Goal: Check status: Check status

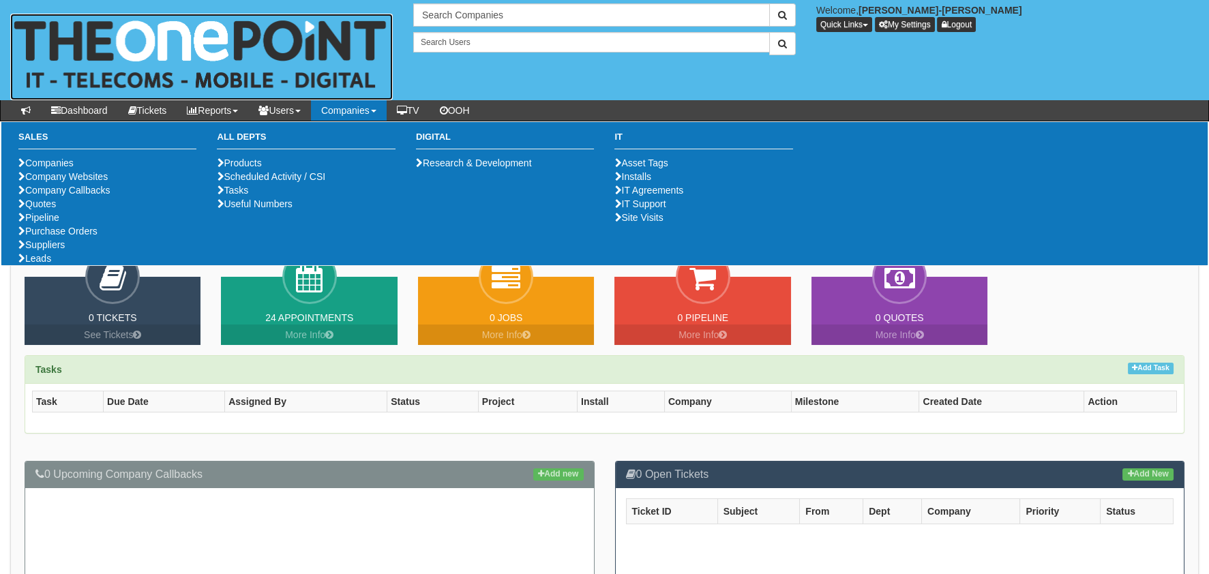
click at [373, 99] on img at bounding box center [201, 57] width 382 height 87
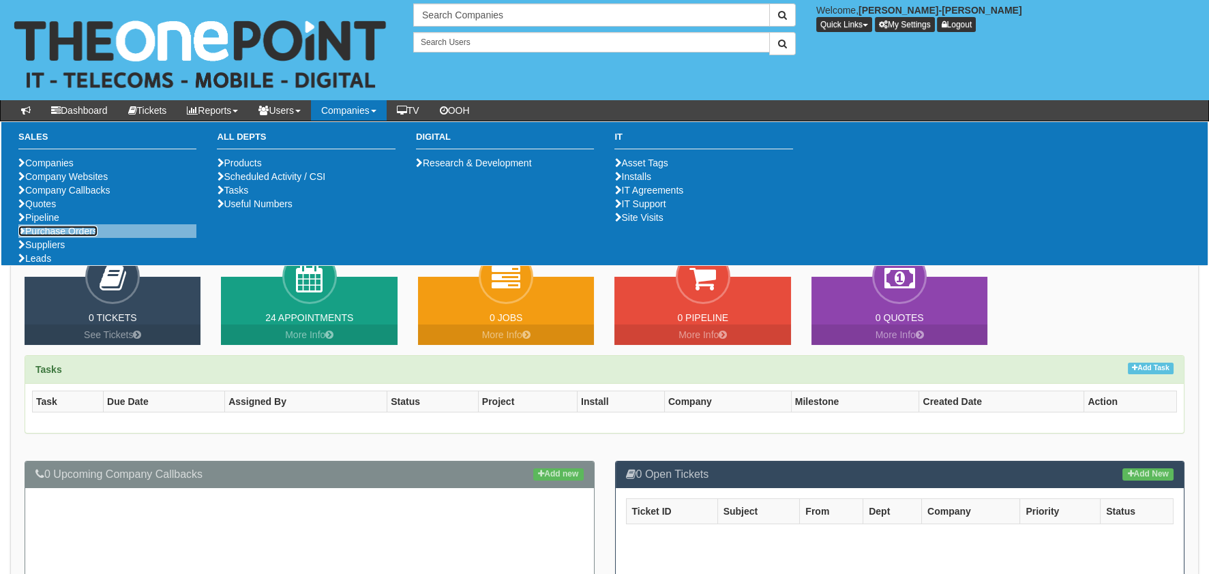
click at [41, 237] on link "Purchase Orders" at bounding box center [57, 231] width 79 height 11
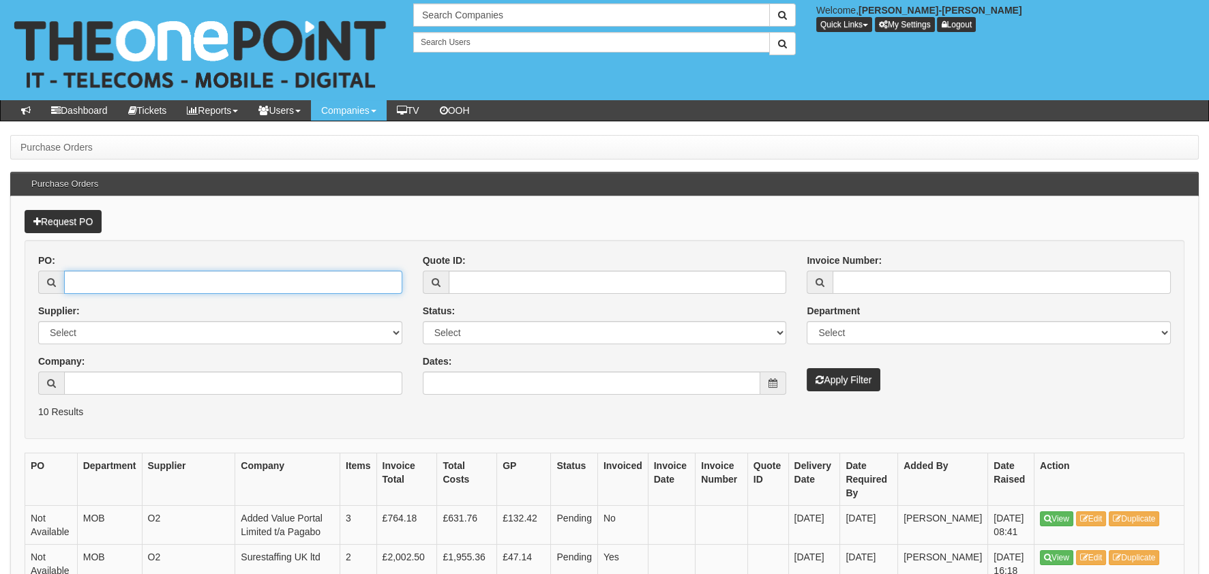
click at [130, 280] on input "PO:" at bounding box center [233, 282] width 338 height 23
paste input "19539"
type input "19539"
click at [834, 394] on div "PO: 19539 Supplier: Select 123 REG.co.uk 1Password 3 4Gon AA Jones Electric Ltd…" at bounding box center [604, 329] width 1153 height 151
click at [834, 387] on button "Apply Filter" at bounding box center [844, 379] width 74 height 23
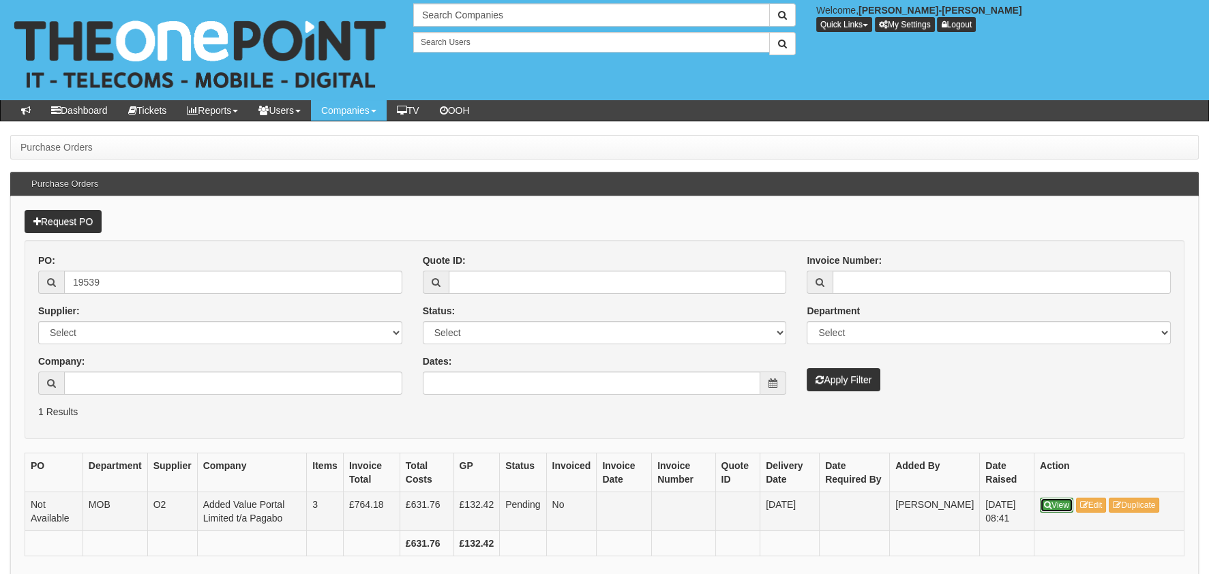
click at [1053, 508] on link "View" at bounding box center [1056, 505] width 33 height 15
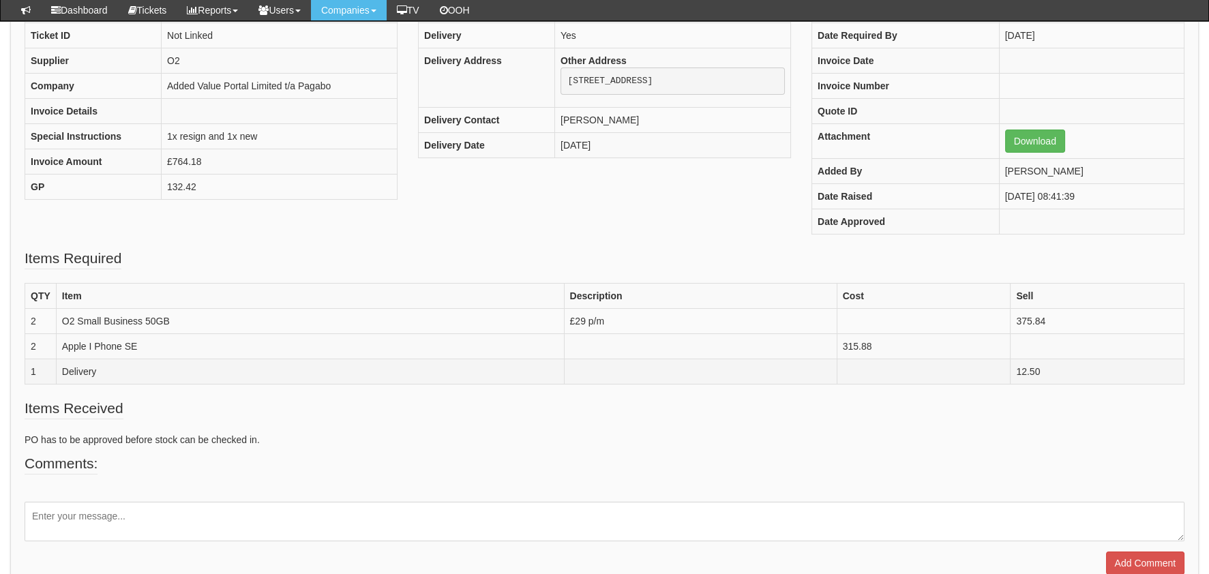
scroll to position [125, 0]
